Goal: Transaction & Acquisition: Purchase product/service

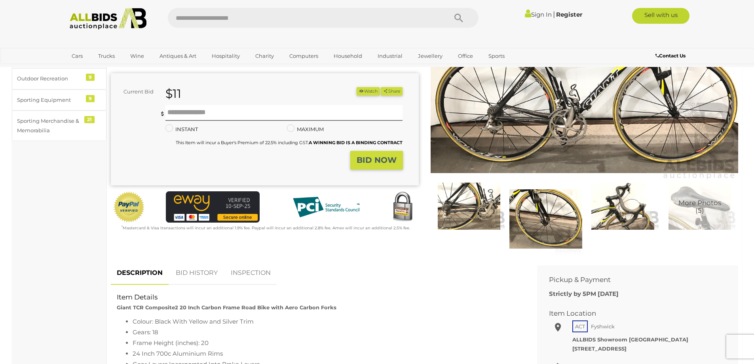
scroll to position [40, 0]
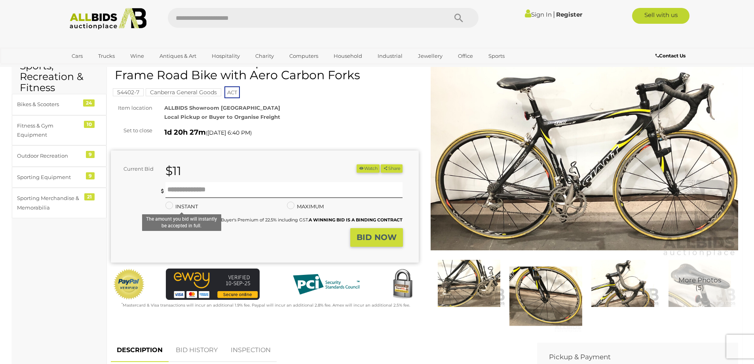
click at [184, 206] on label "INSTANT" at bounding box center [181, 206] width 32 height 9
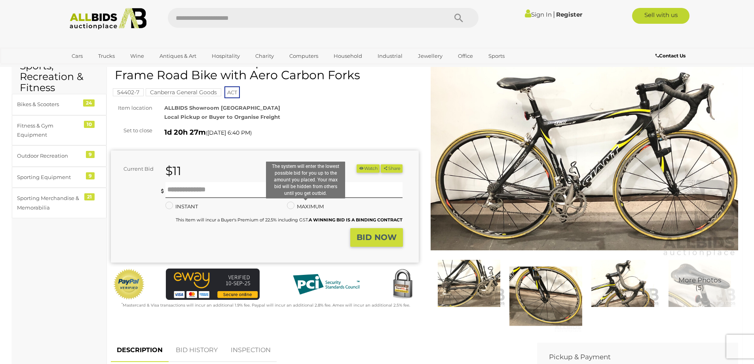
click at [296, 210] on label "MAXIMUM" at bounding box center [305, 206] width 37 height 9
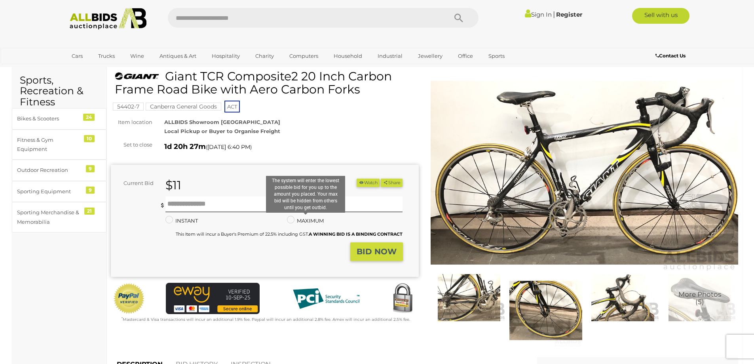
scroll to position [0, 0]
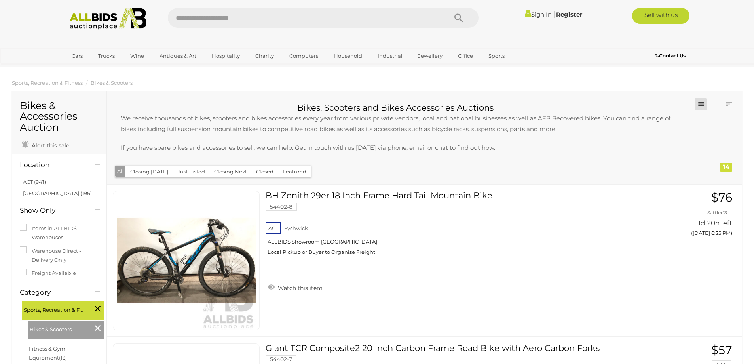
click at [39, 192] on link "[GEOGRAPHIC_DATA] (196)" at bounding box center [57, 193] width 69 height 6
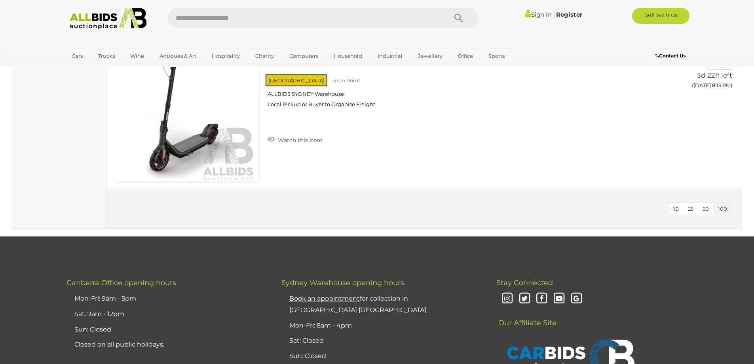
scroll to position [910, 0]
